Goal: Task Accomplishment & Management: Use online tool/utility

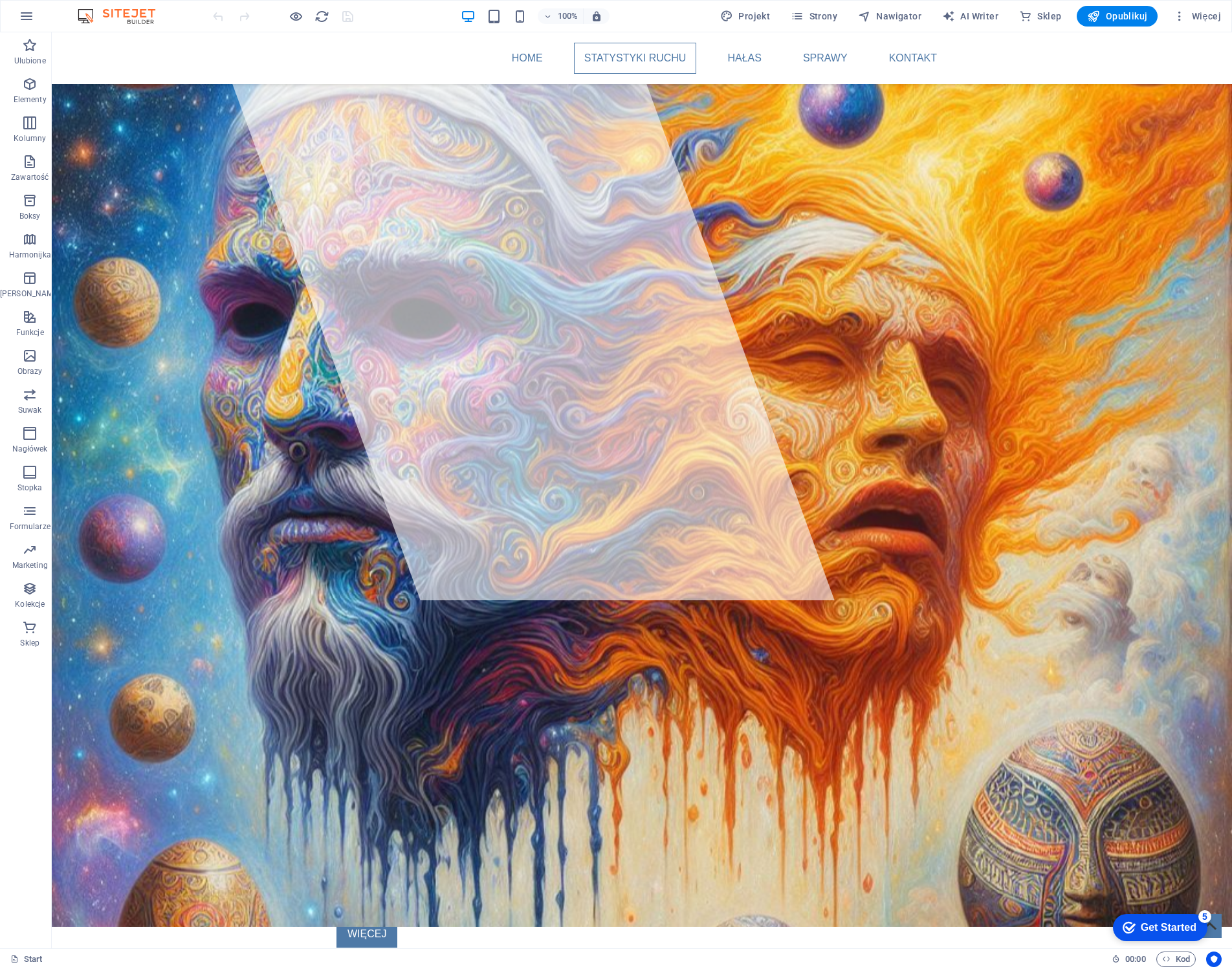
scroll to position [295, 0]
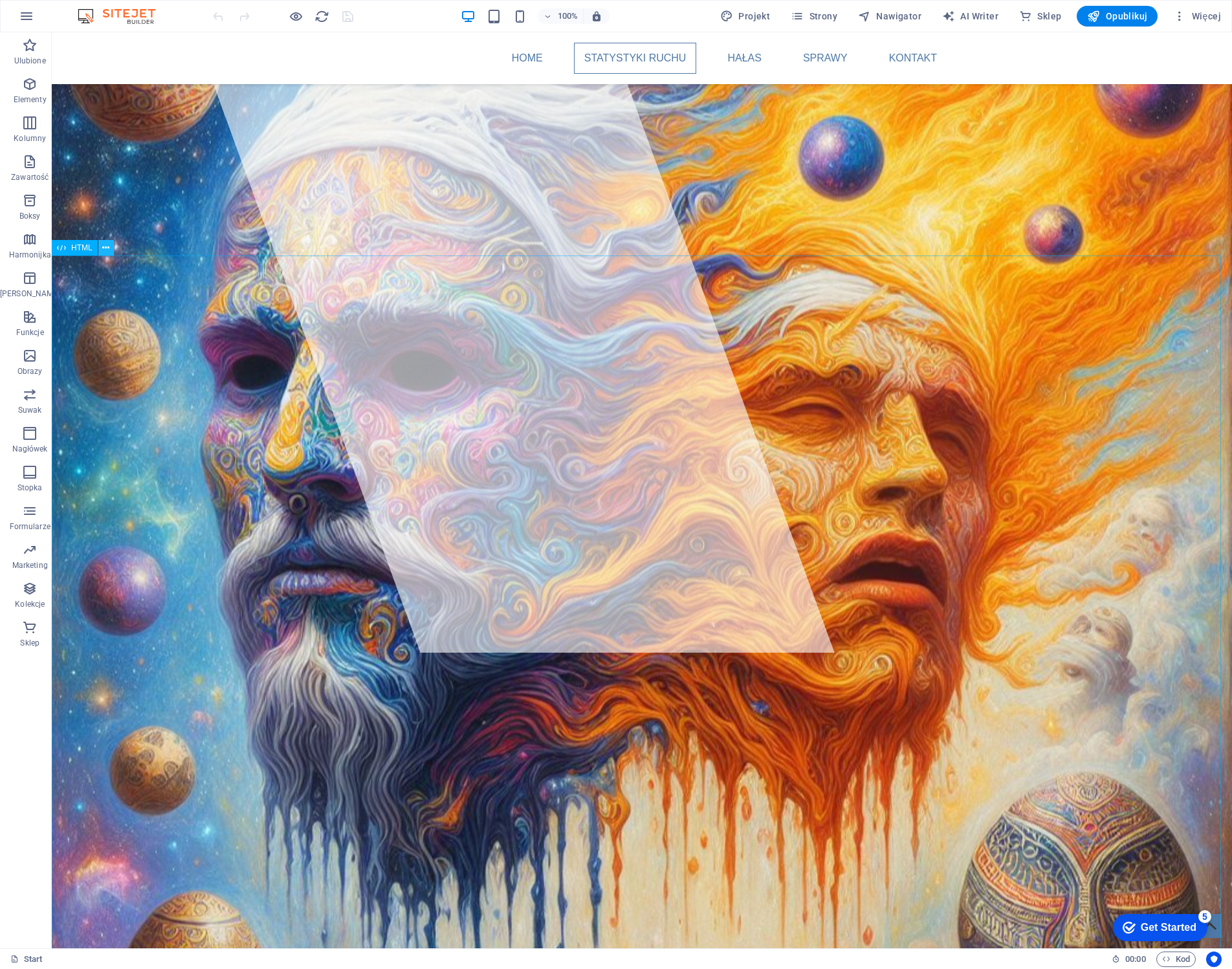
click at [103, 247] on icon at bounding box center [106, 248] width 7 height 14
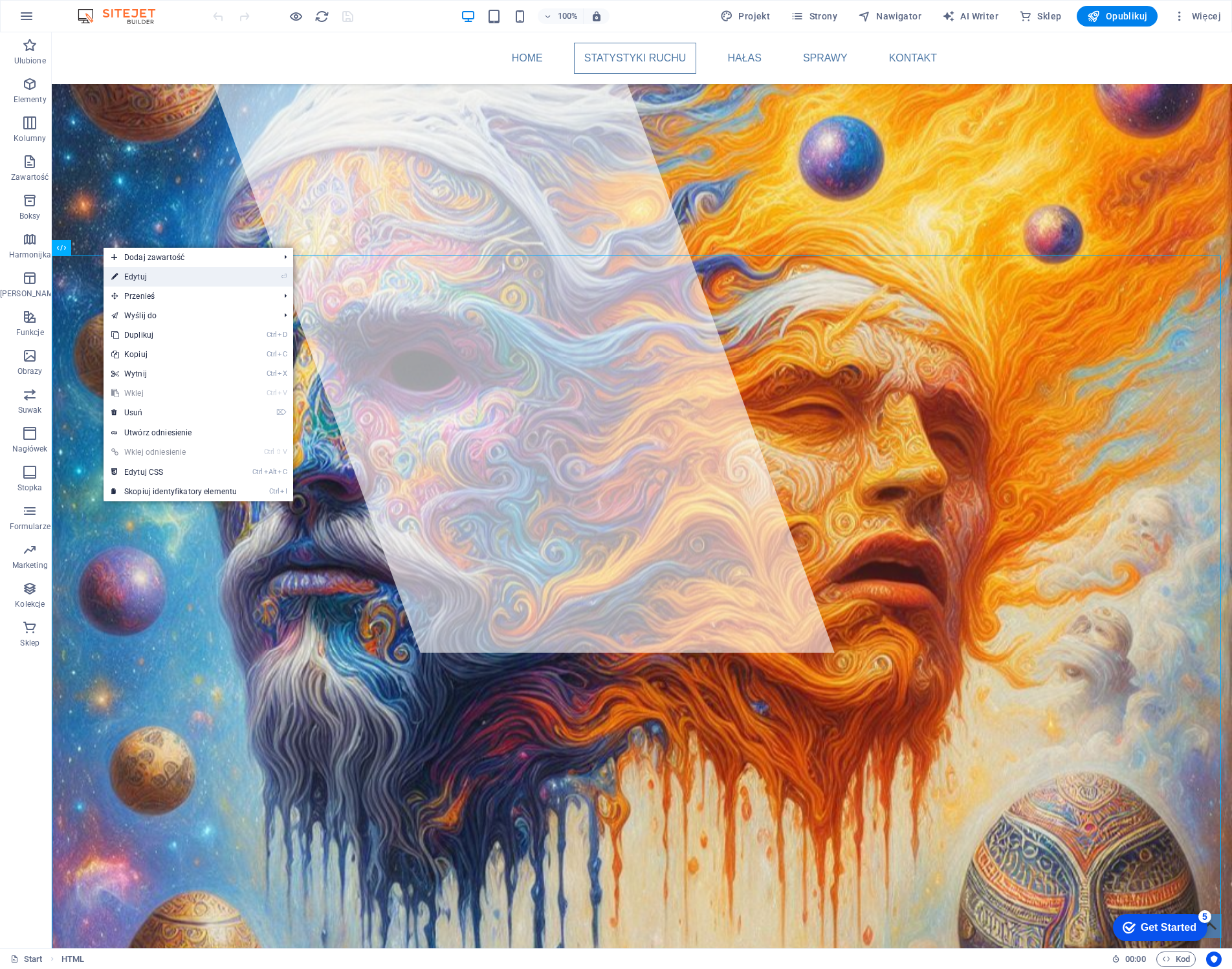
click at [167, 272] on link "⏎ Edytuj" at bounding box center [174, 277] width 141 height 20
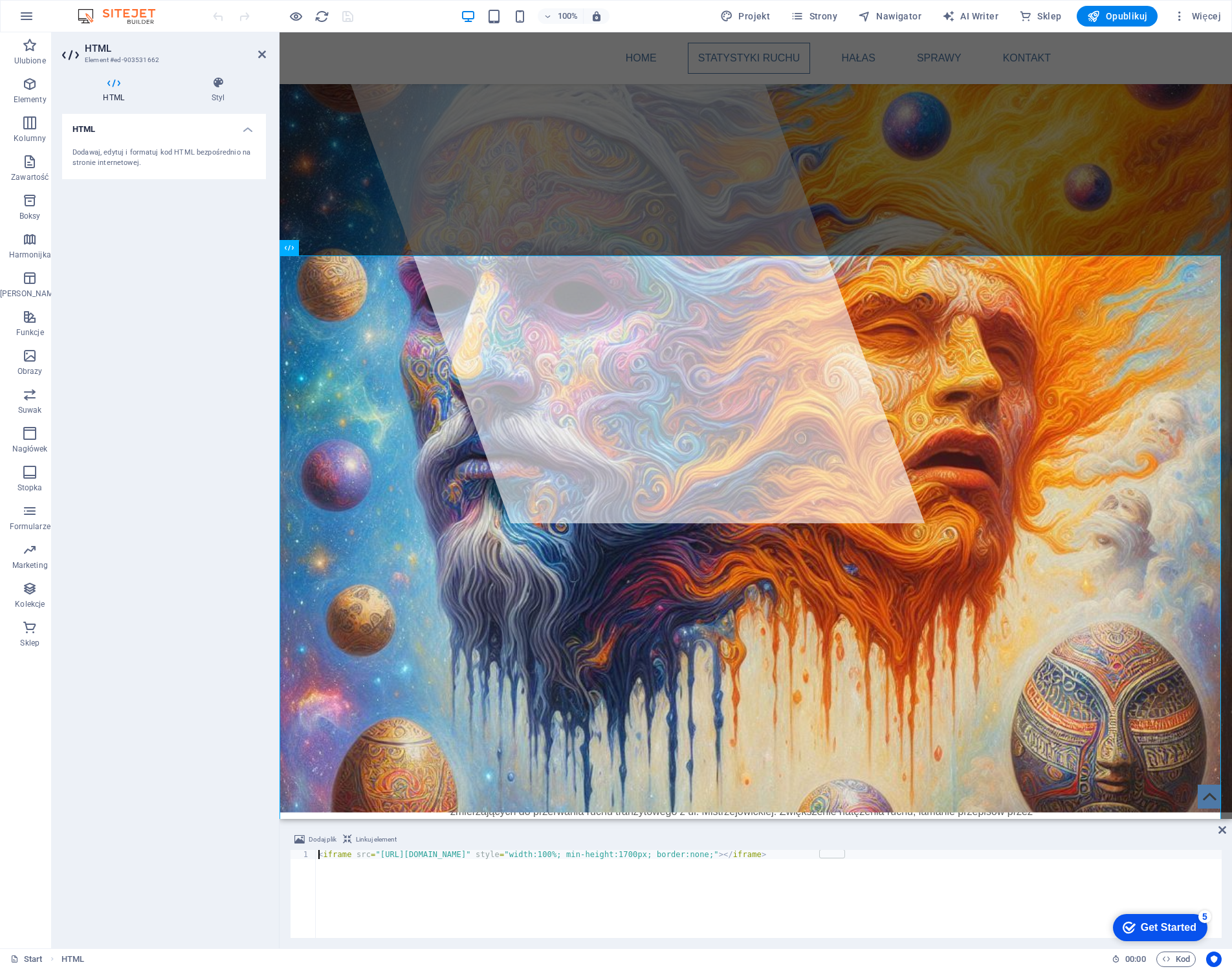
scroll to position [258, 0]
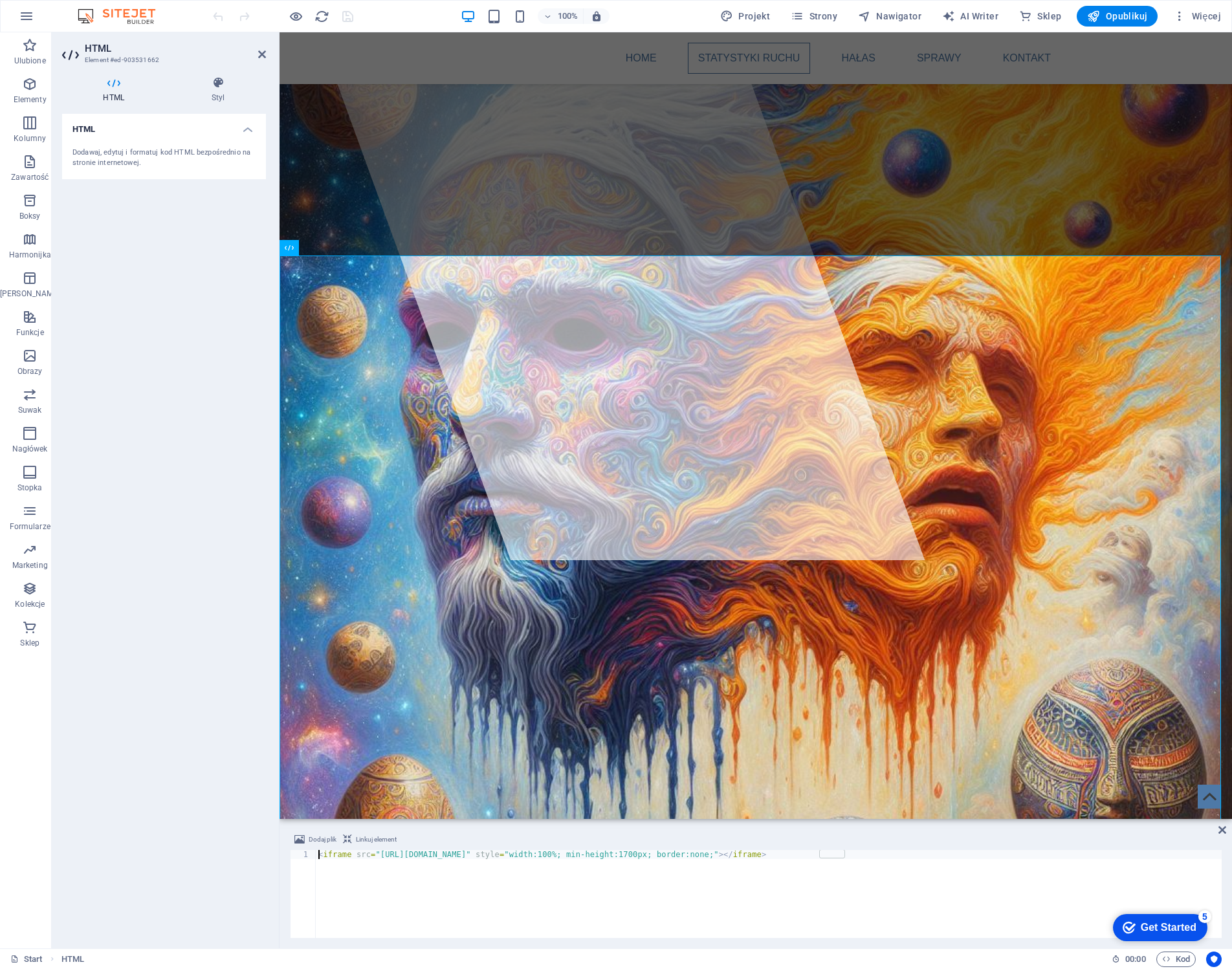
click at [557, 851] on div "< iframe src = "[URL][DOMAIN_NAME]" style = "width:100%; min-height:1700px; bor…" at bounding box center [769, 903] width 906 height 106
type textarea "<iframe src="[URL][DOMAIN_NAME]" style="width:100%; min-height:1700px; border:n…"
click at [260, 53] on icon at bounding box center [262, 54] width 8 height 10
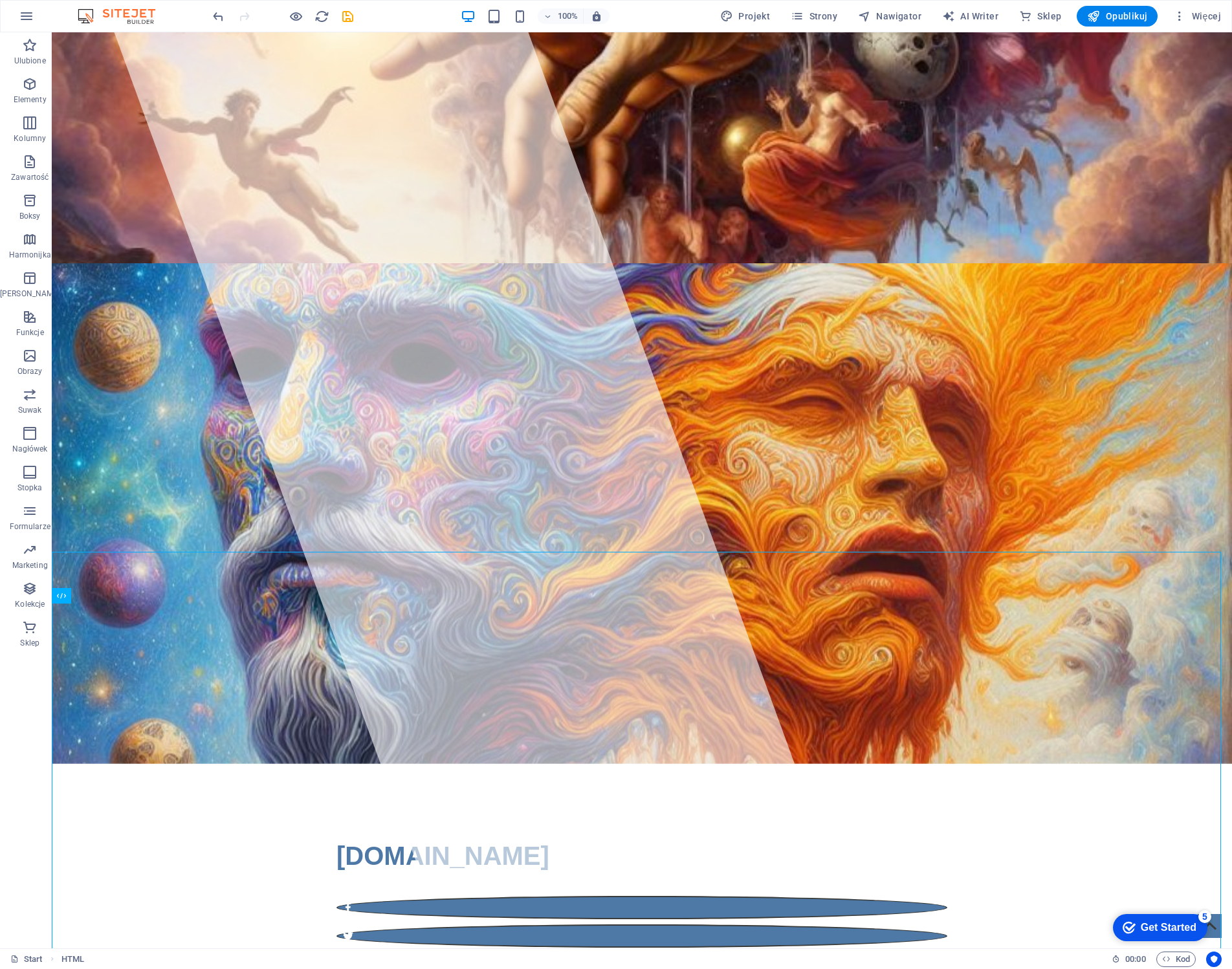
scroll to position [0, 0]
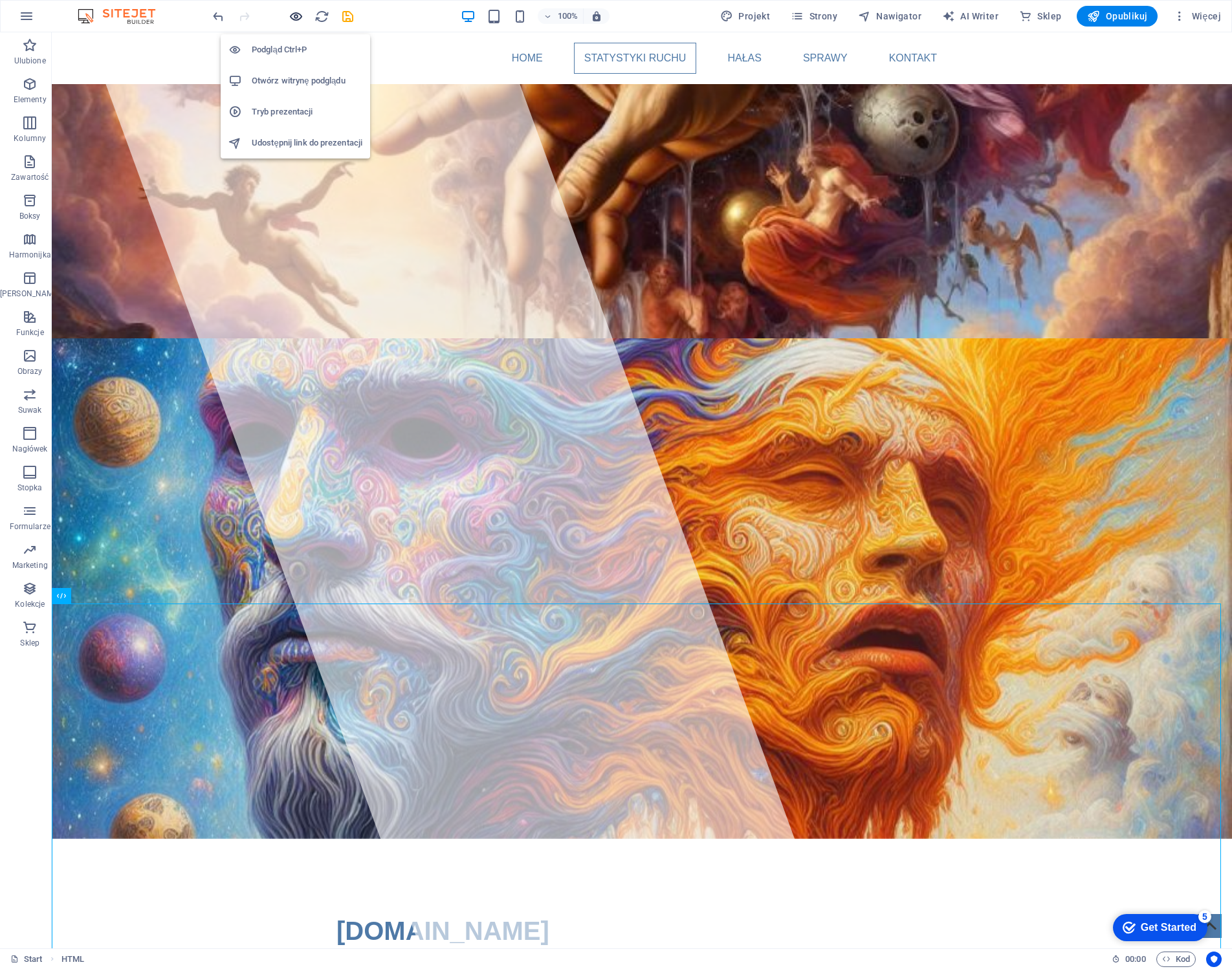
click at [302, 10] on icon "button" at bounding box center [295, 16] width 15 height 15
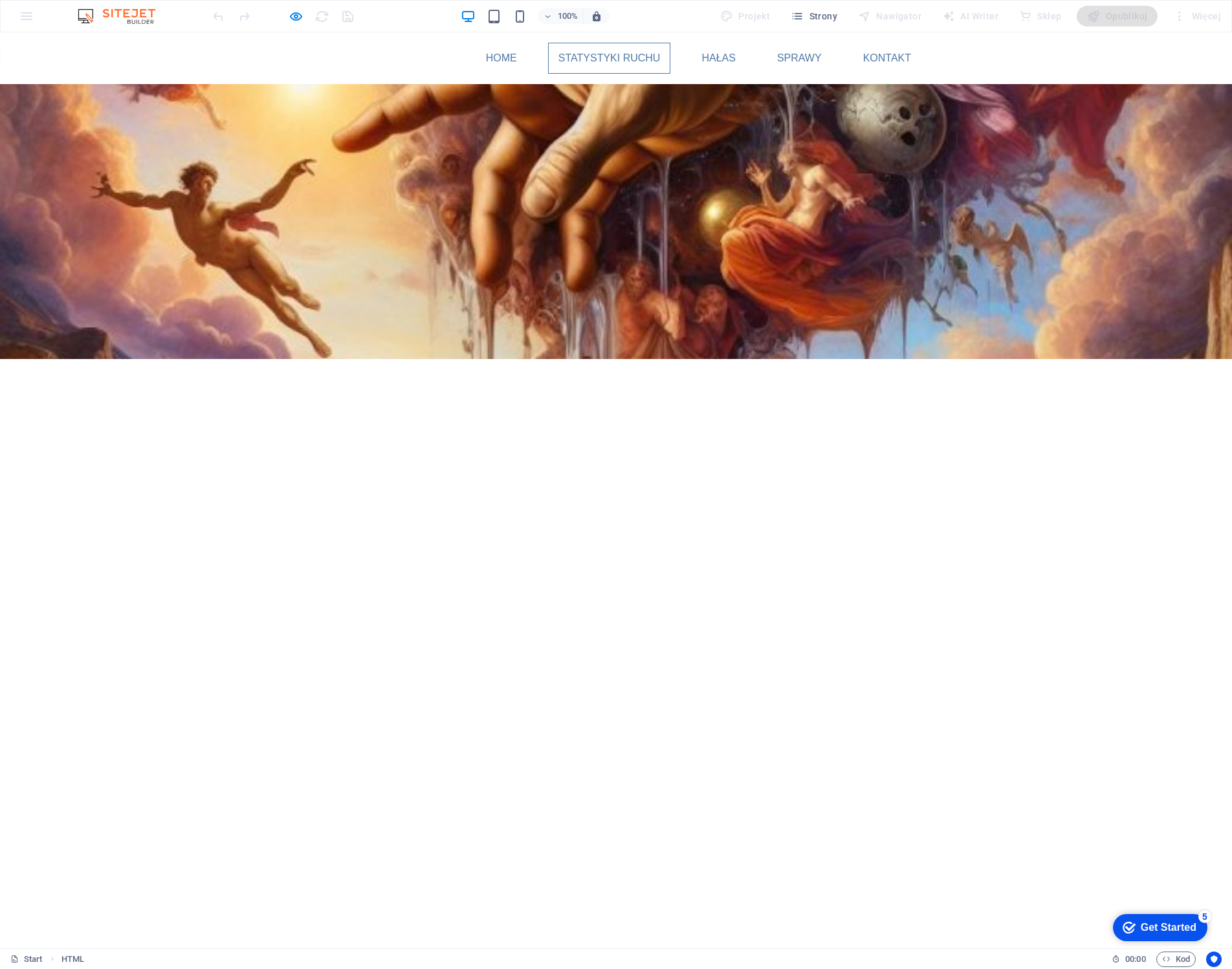
click at [343, 59] on ul "Home Statystyki ruchu [PERSON_NAME] Sprawy Kontakt" at bounding box center [616, 58] width 611 height 31
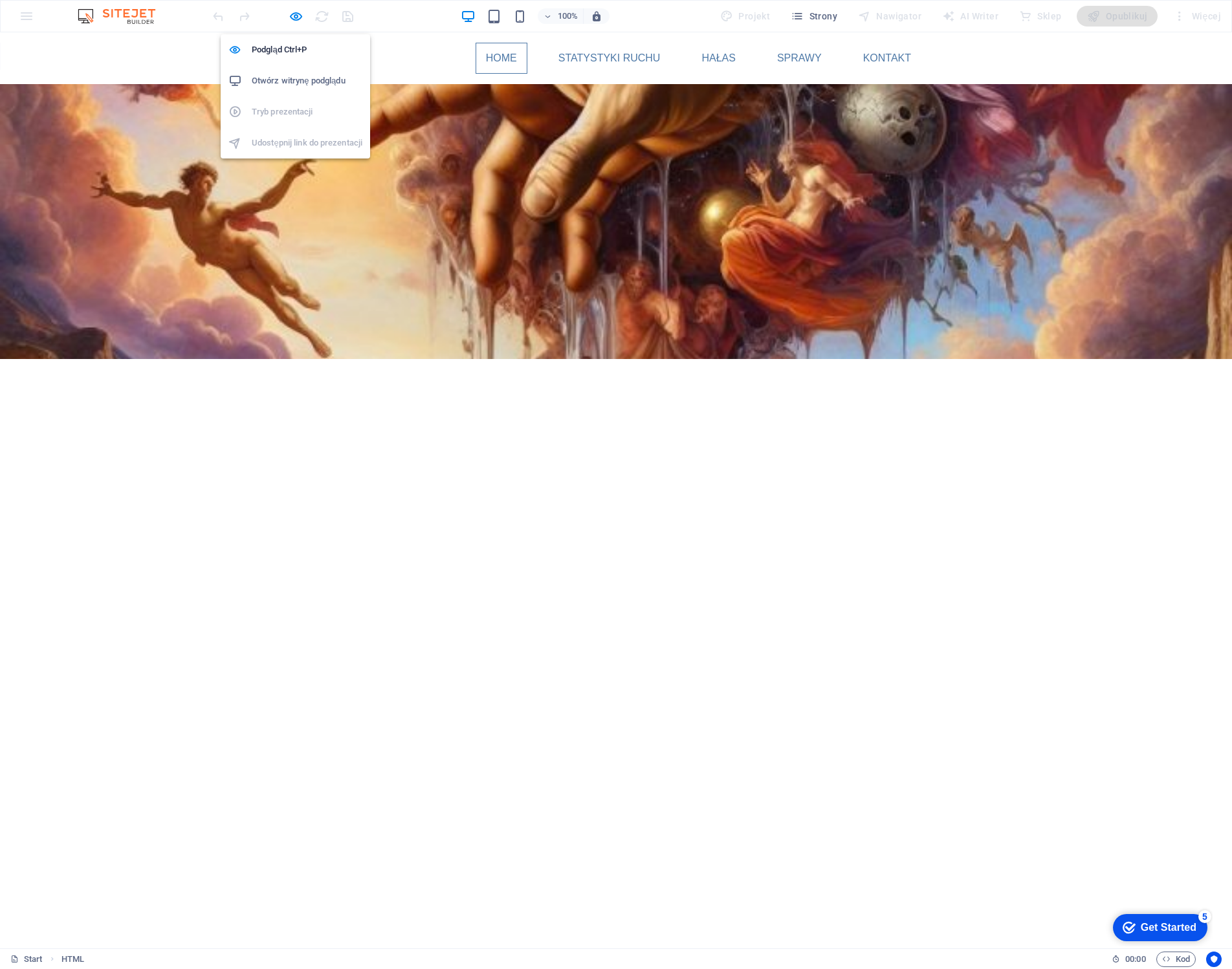
click at [318, 83] on h6 "Otwórz witrynę podglądu" at bounding box center [306, 80] width 111 height 15
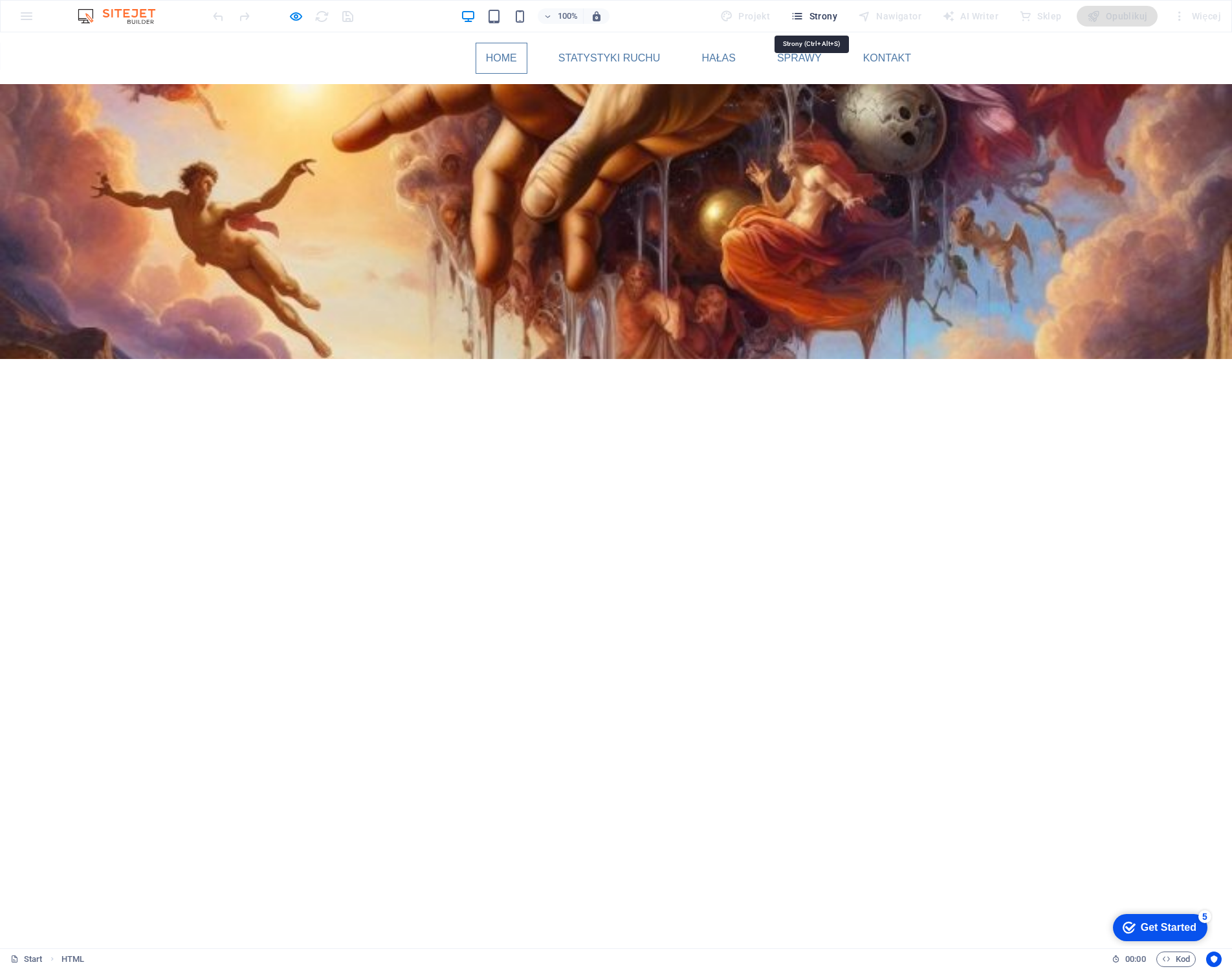
click at [829, 13] on span "Strony" at bounding box center [814, 16] width 47 height 13
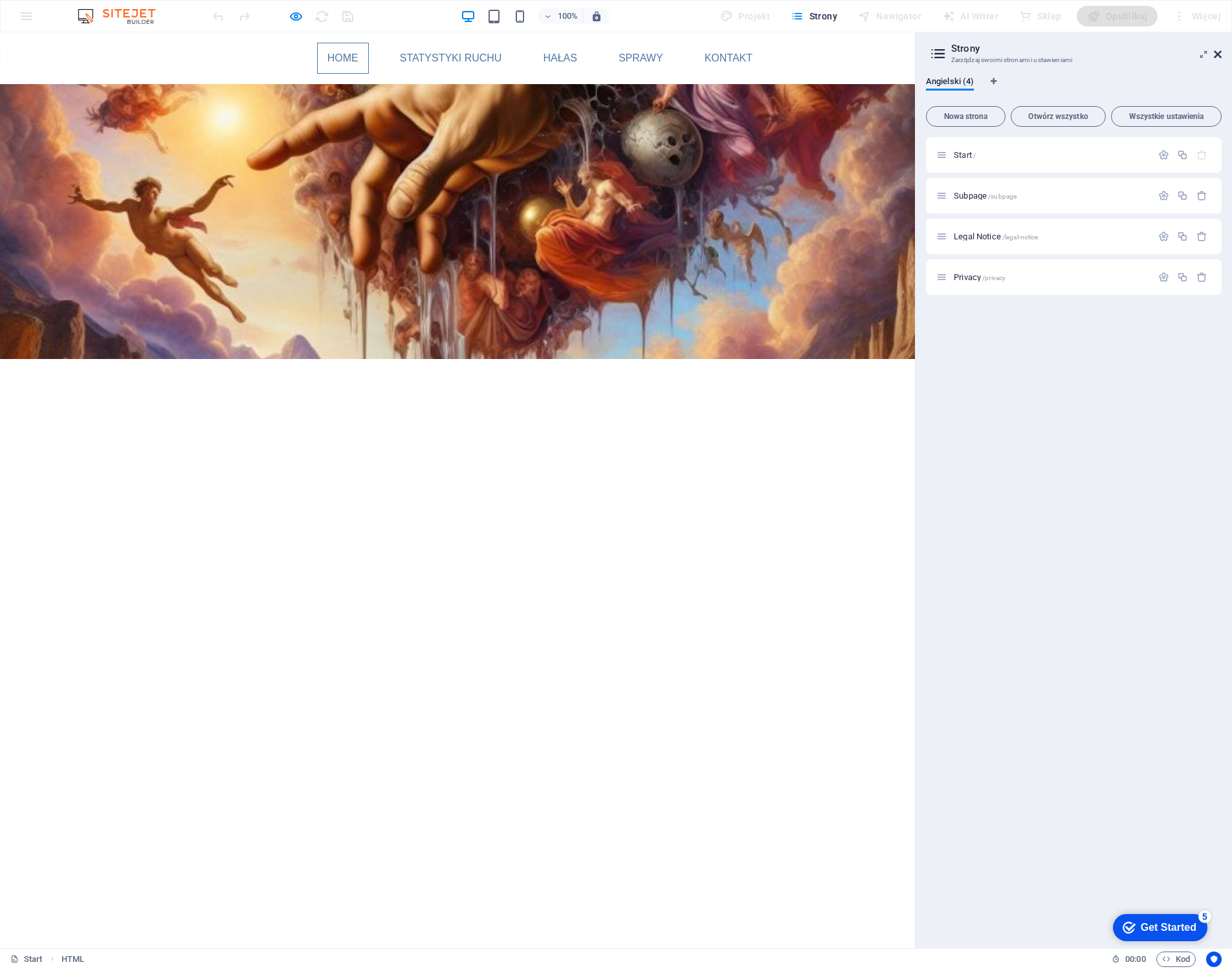
click at [1216, 53] on icon at bounding box center [1218, 54] width 8 height 10
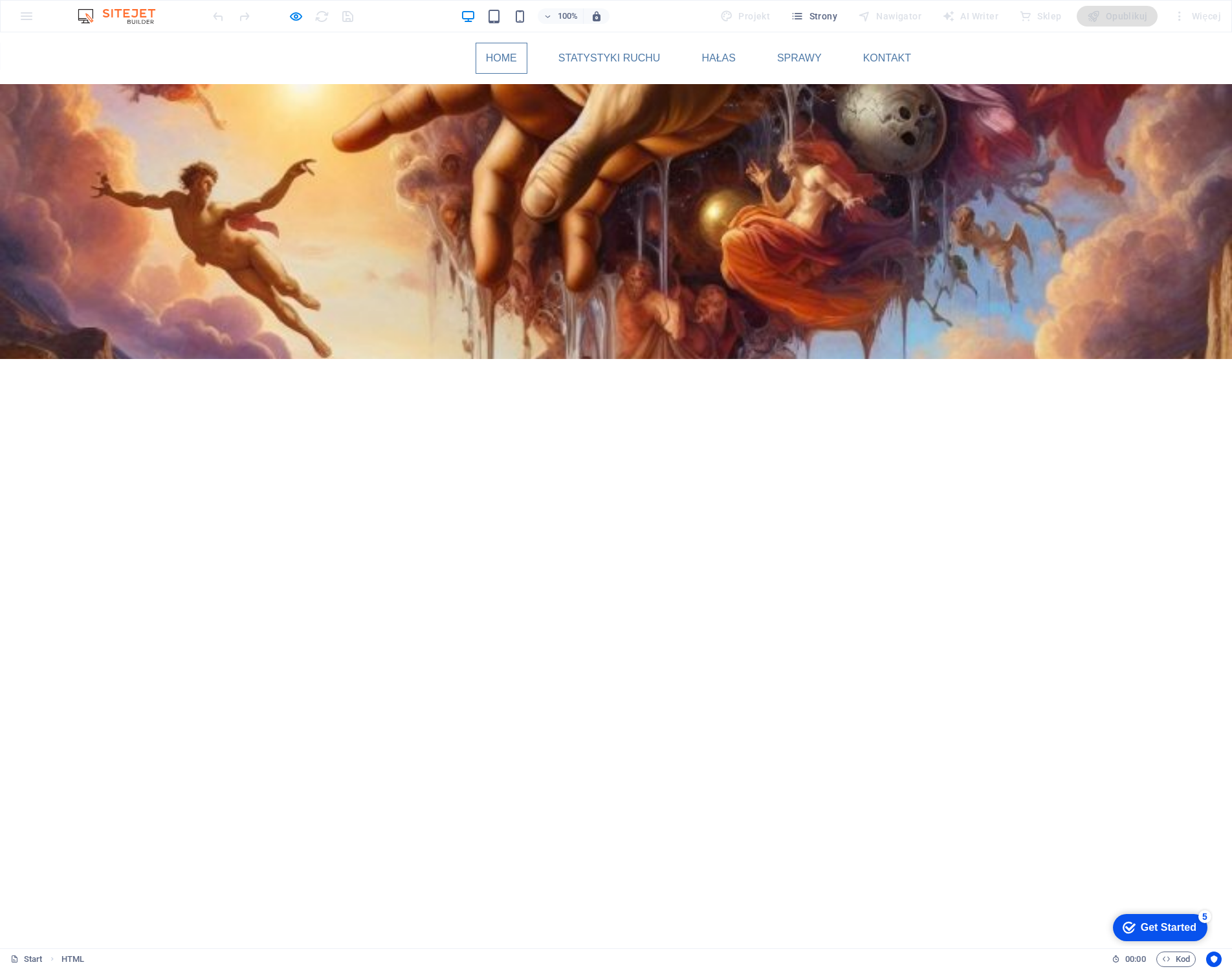
click at [101, 16] on img at bounding box center [123, 15] width 97 height 15
click at [28, 15] on div "100% Projekt Strony Nawigator AI Writer Sklep Opublikuj Więcej" at bounding box center [616, 16] width 1230 height 31
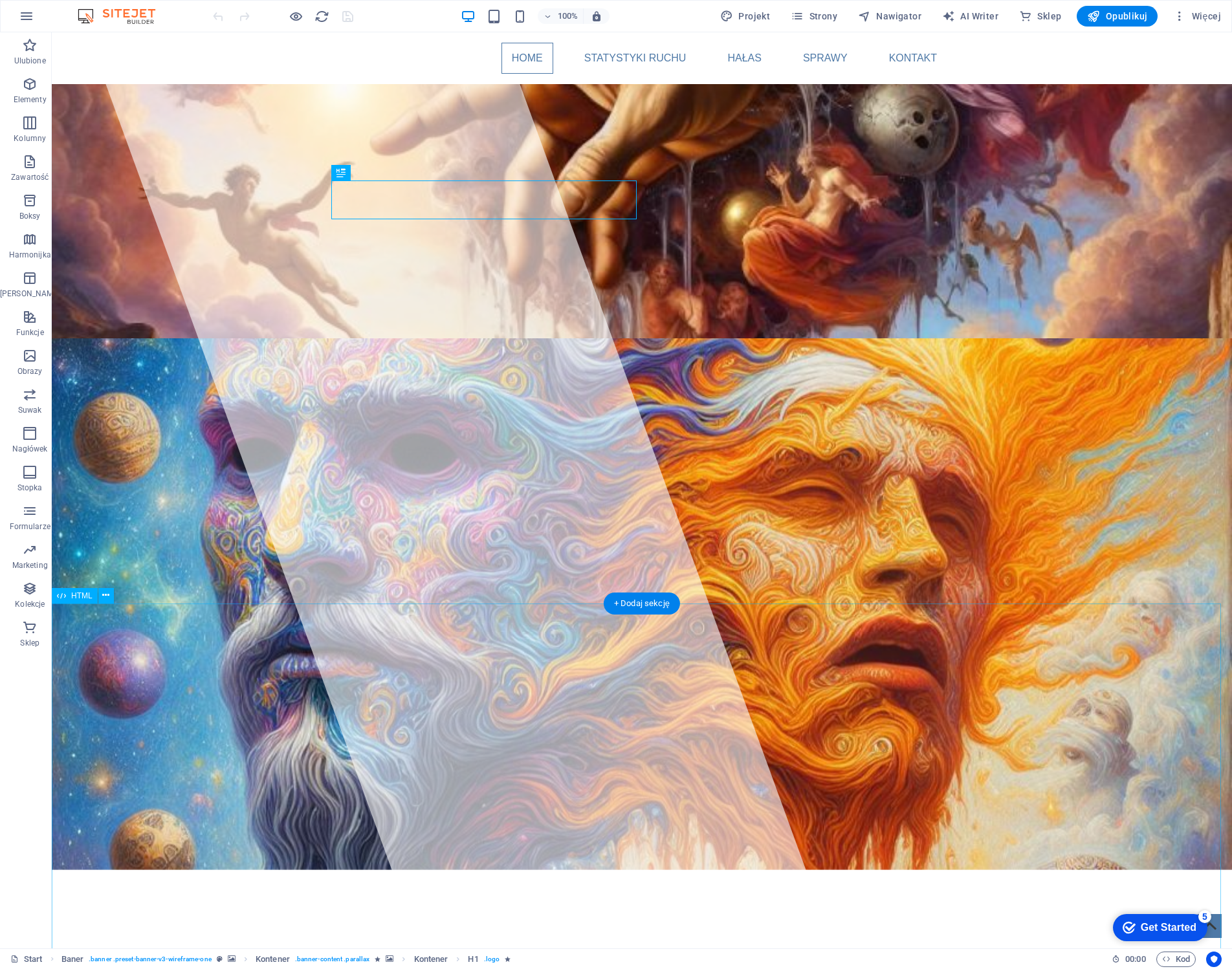
click at [109, 600] on button at bounding box center [105, 595] width 15 height 15
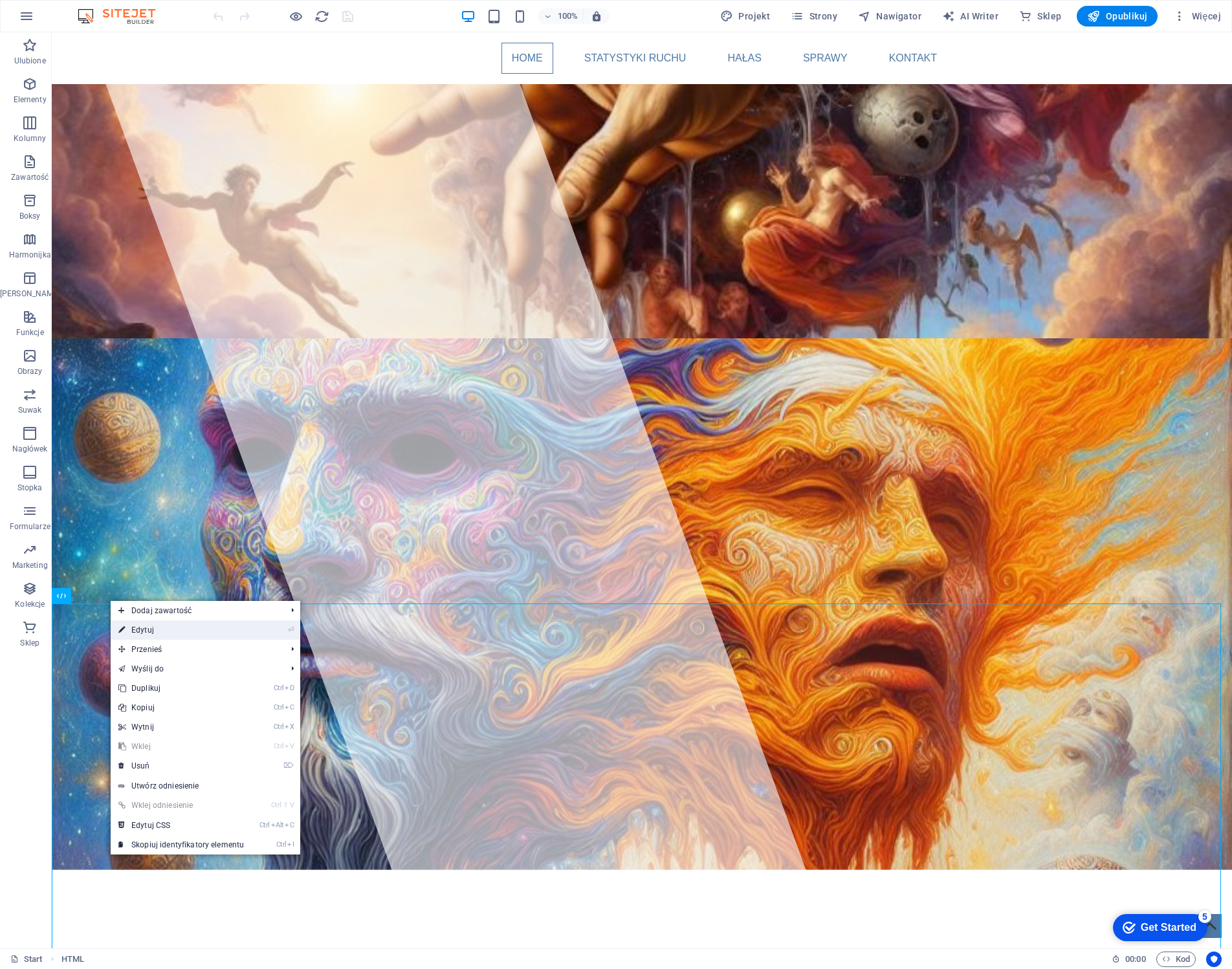
click at [153, 633] on link "⏎ Edytuj" at bounding box center [181, 630] width 141 height 20
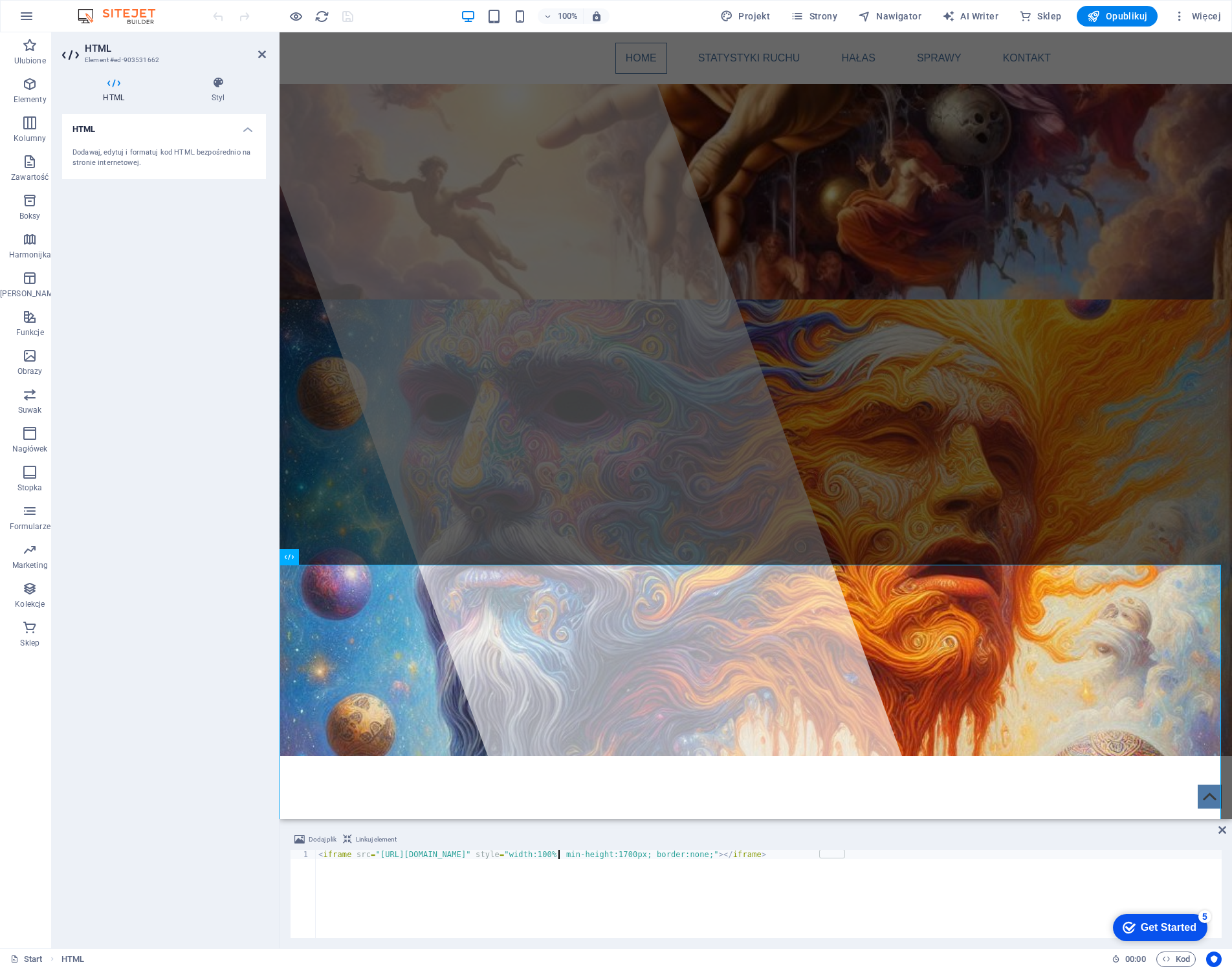
click at [556, 856] on div "< iframe src = "[URL][DOMAIN_NAME]" style = "width:100%; min-height:1700px; bor…" at bounding box center [769, 903] width 906 height 106
click at [655, 888] on div "< iframe src = "https://new.proeu.pl/traffic_analytics_NEW1.php" style = "width…" at bounding box center [769, 903] width 906 height 106
type textarea "<iframe src="[URL][DOMAIN_NAME]" style="width:100%; min-height:1700px; border:n…"
click at [260, 52] on icon at bounding box center [262, 54] width 8 height 10
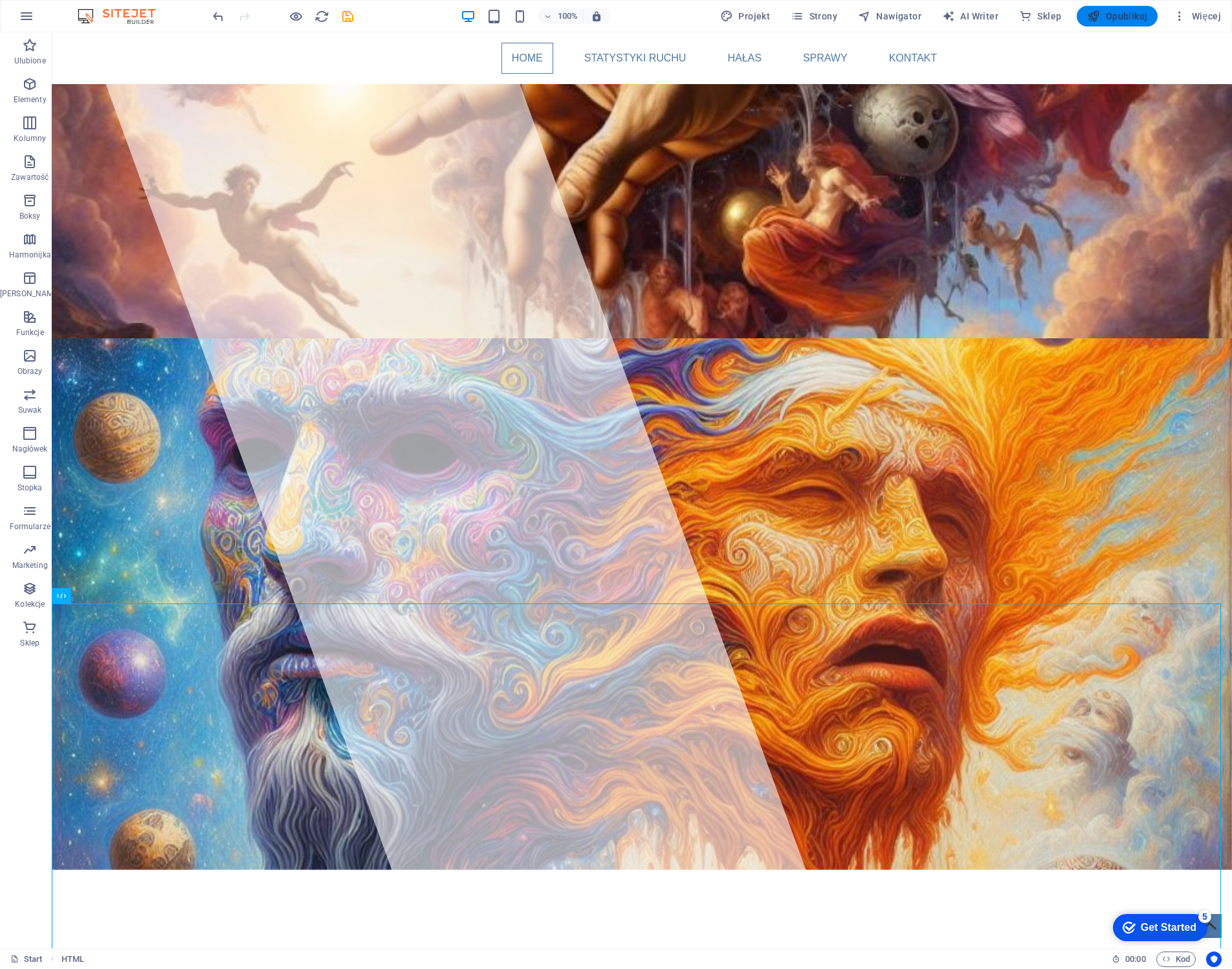
click at [1125, 14] on span "Opublikuj" at bounding box center [1117, 16] width 60 height 13
